Goal: Task Accomplishment & Management: Manage account settings

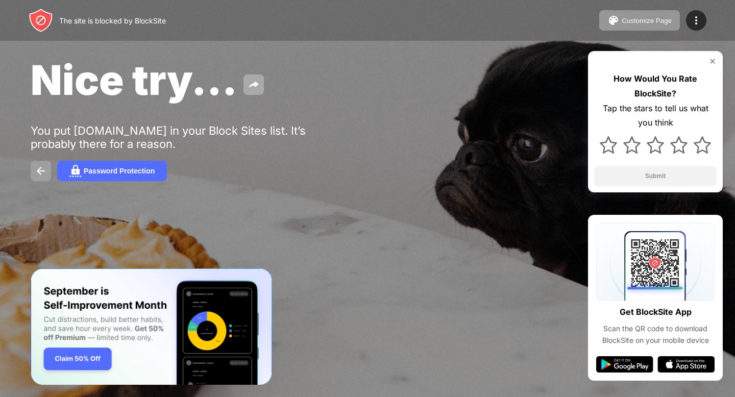
click at [44, 178] on button at bounding box center [41, 171] width 20 height 20
click at [697, 20] on img at bounding box center [696, 20] width 12 height 12
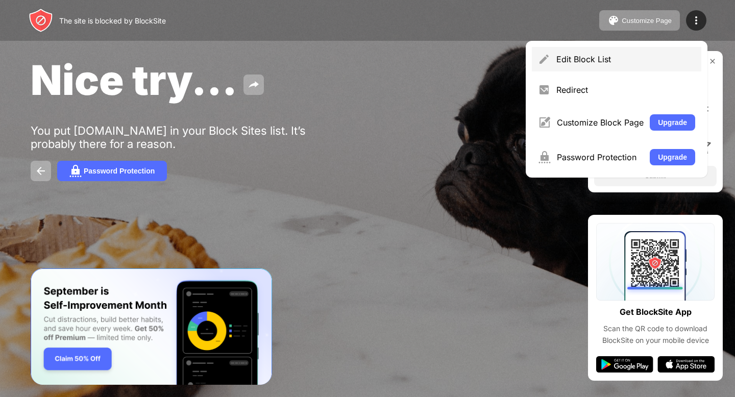
click at [635, 58] on div "Edit Block List" at bounding box center [625, 59] width 139 height 10
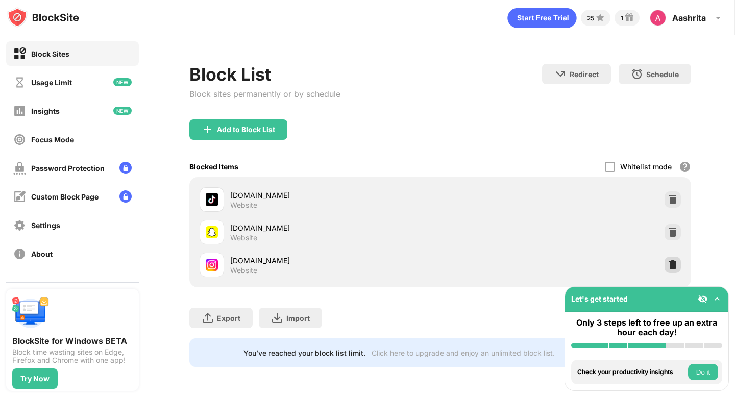
click at [671, 261] on img at bounding box center [673, 265] width 10 height 10
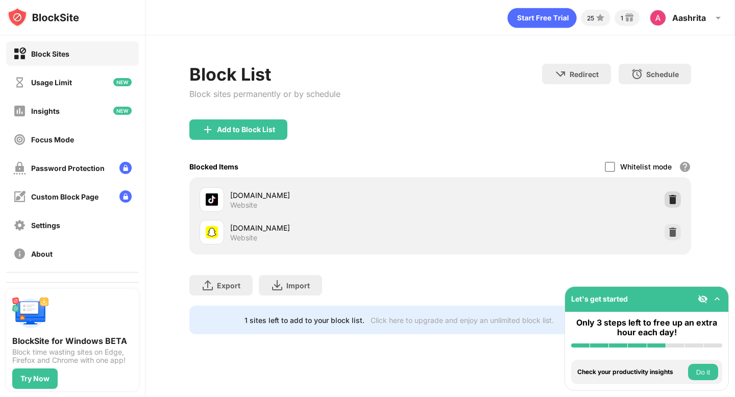
click at [671, 200] on img at bounding box center [673, 200] width 10 height 10
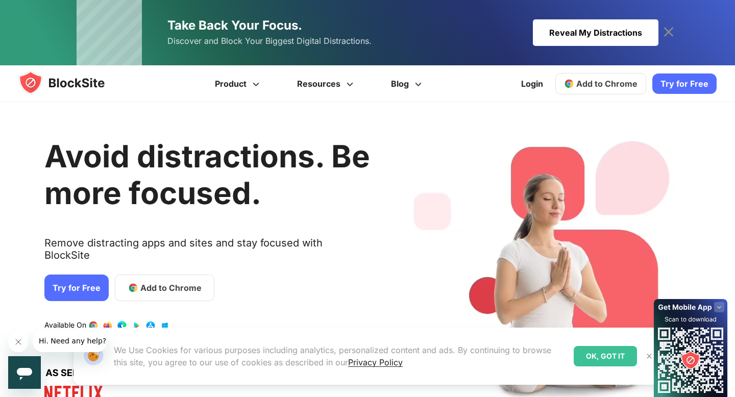
click at [70, 78] on img at bounding box center [71, 82] width 106 height 25
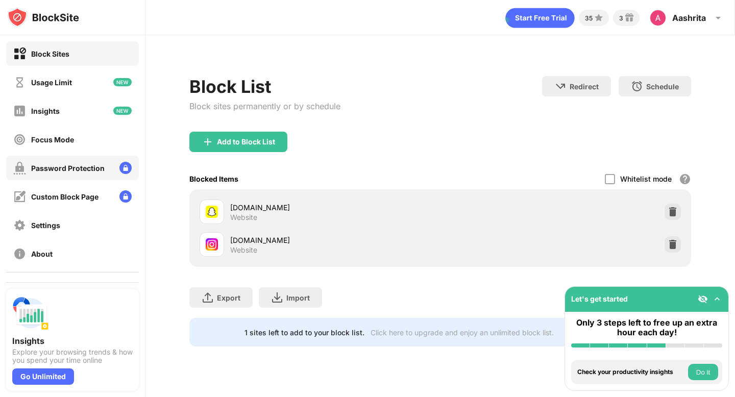
click at [109, 166] on div "Password Protection" at bounding box center [72, 168] width 133 height 25
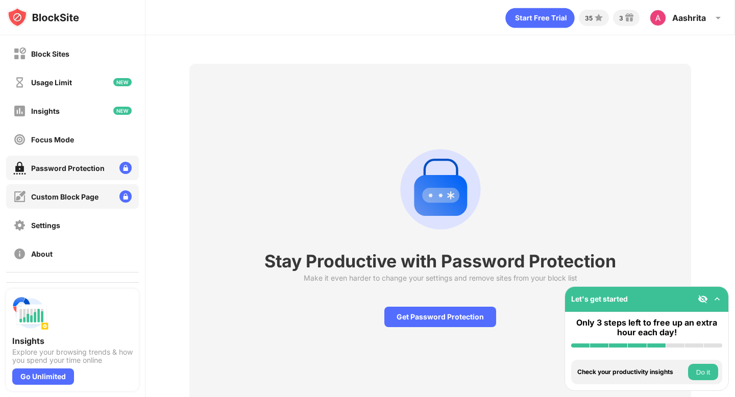
click at [105, 192] on div "Custom Block Page" at bounding box center [72, 196] width 133 height 25
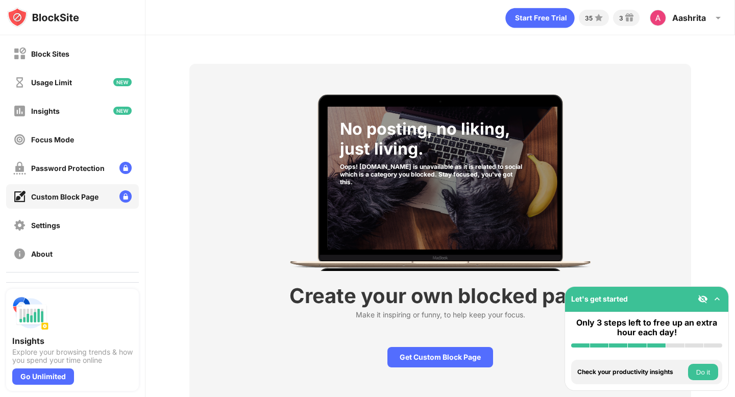
click at [79, 108] on div "Insights" at bounding box center [72, 111] width 133 height 25
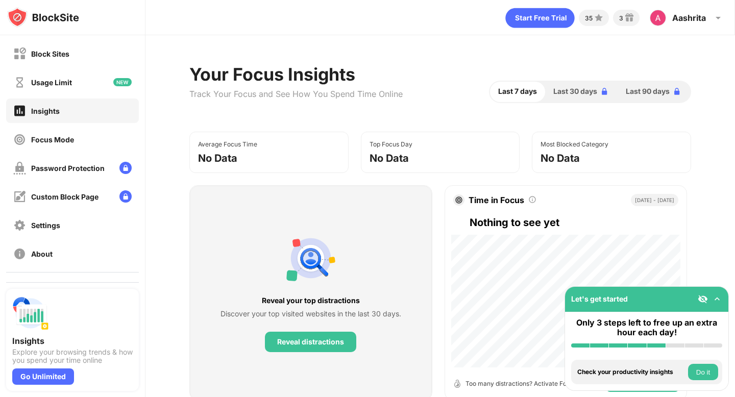
click at [72, 84] on div "Usage Limit" at bounding box center [51, 82] width 41 height 9
